Goal: Information Seeking & Learning: Learn about a topic

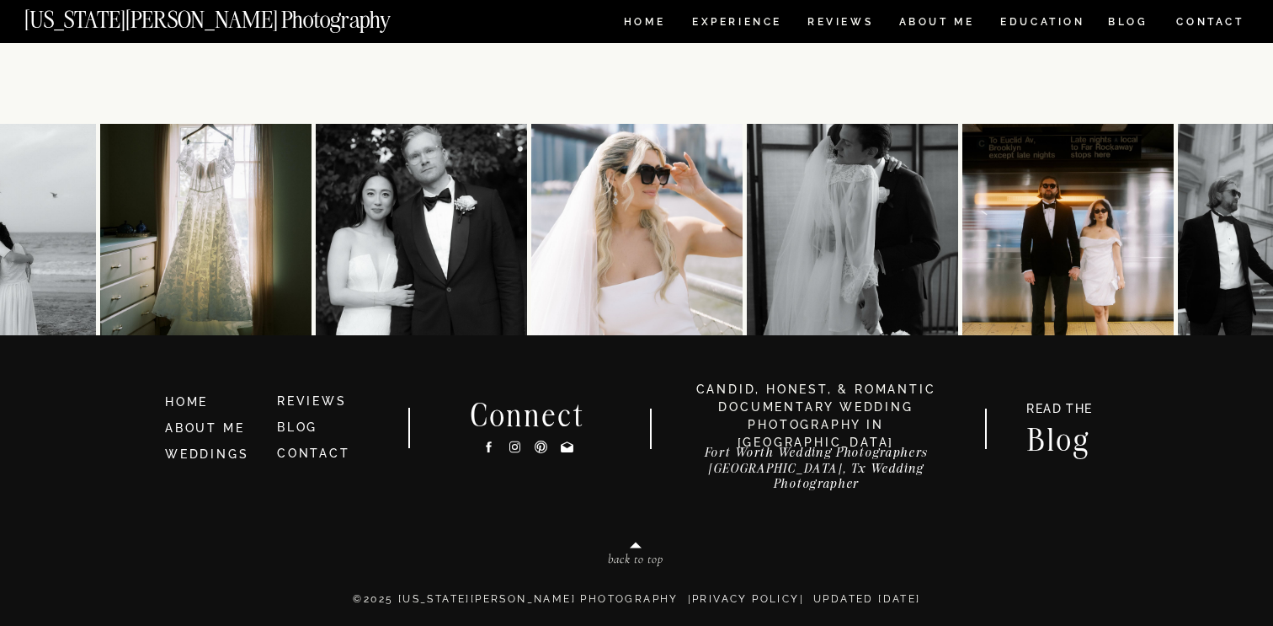
scroll to position [8612, 0]
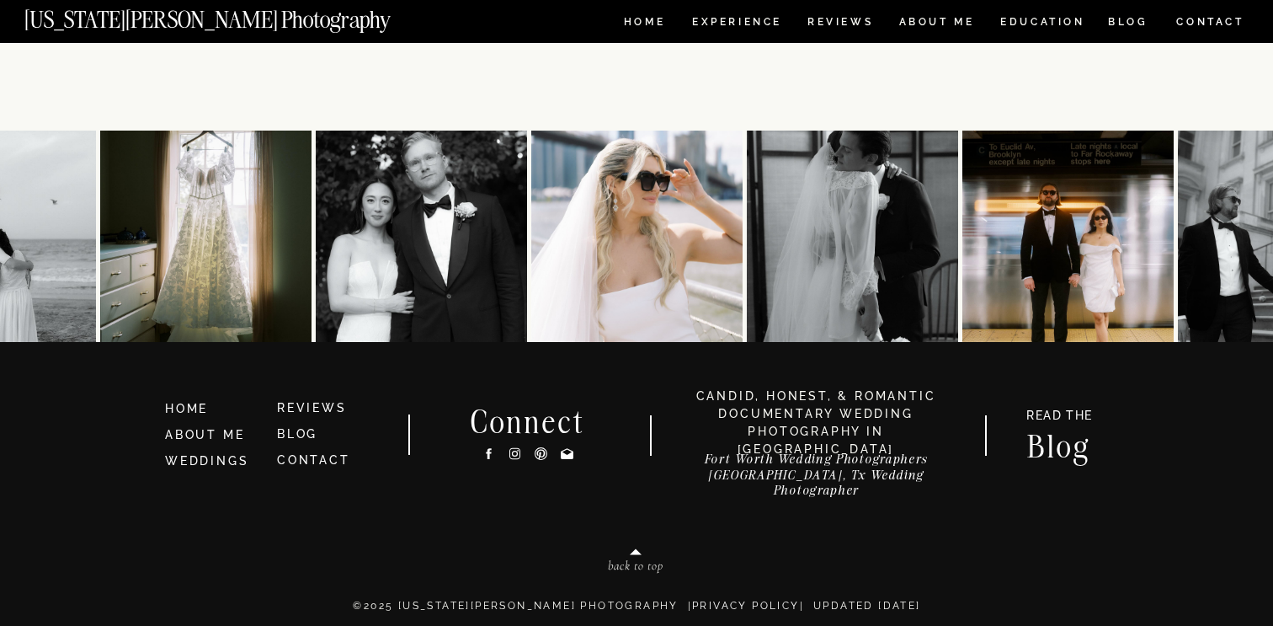
click at [248, 464] on h3 "WEDDINGS" at bounding box center [214, 461] width 98 height 19
click at [218, 463] on link "WEDDINGS" at bounding box center [206, 460] width 83 height 13
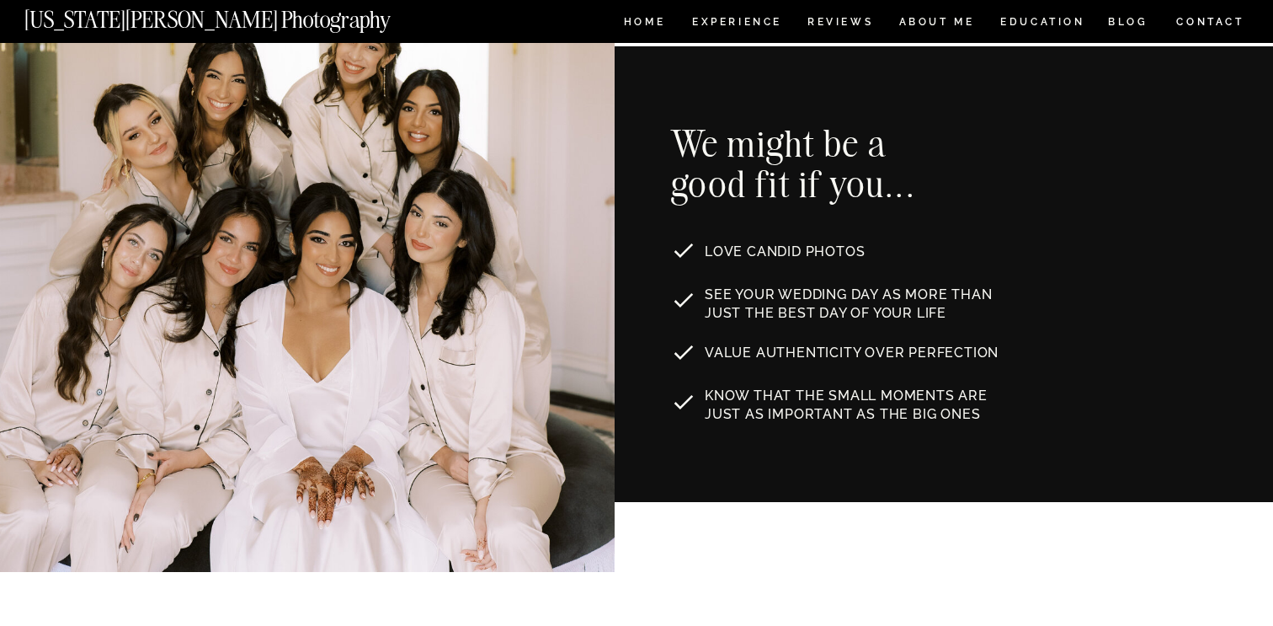
scroll to position [950, 0]
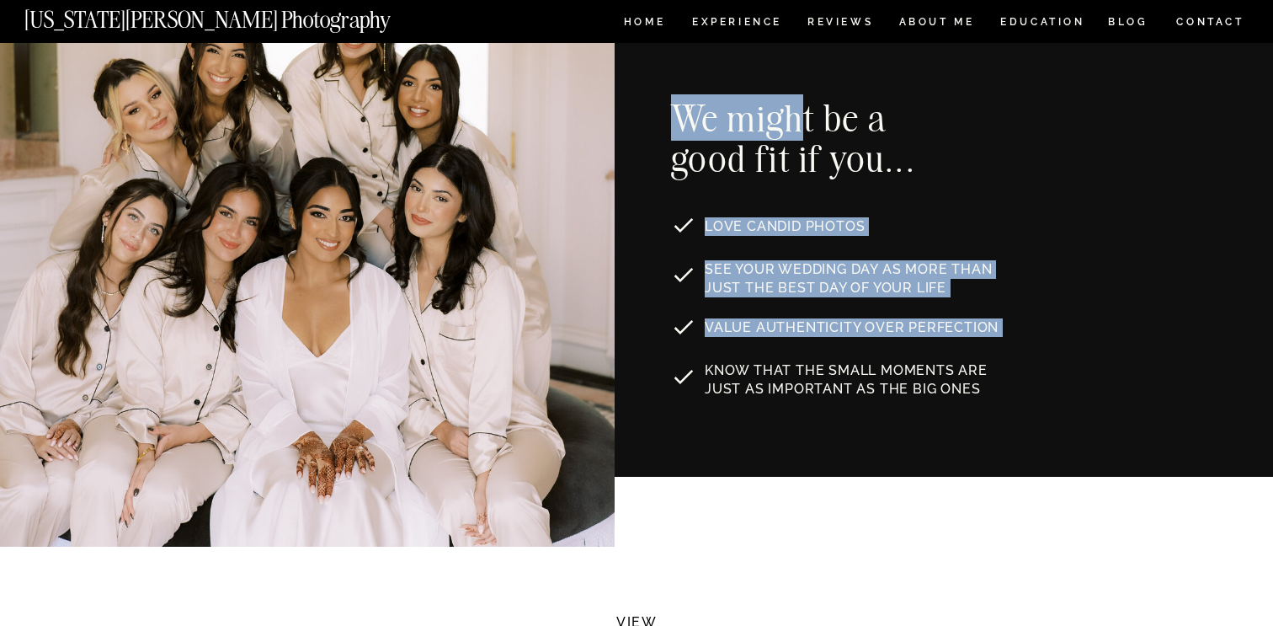
drag, startPoint x: 972, startPoint y: 390, endPoint x: 798, endPoint y: 104, distance: 334.7
click at [798, 104] on div "Know that the small moments are just as important as the big ones See your wedd…" at bounding box center [636, 248] width 1010 height 455
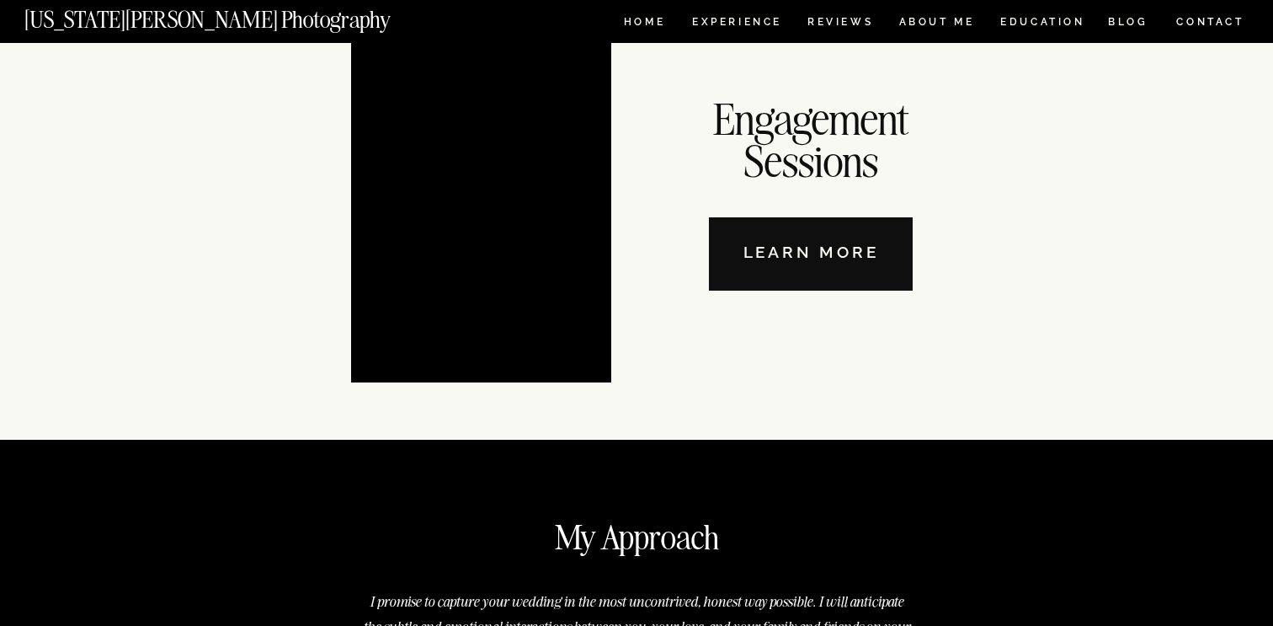
scroll to position [5593, 0]
